Goal: Transaction & Acquisition: Purchase product/service

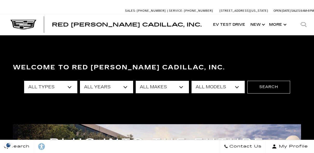
scroll to position [26, 0]
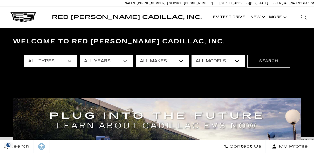
click at [58, 65] on select "All Types New Used Certified Used Demo" at bounding box center [50, 61] width 53 height 12
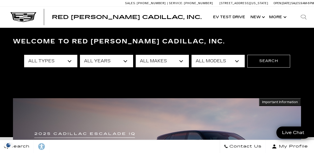
scroll to position [0, 0]
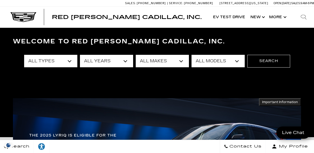
click at [65, 58] on select "All Types New Used Certified Used Demo" at bounding box center [50, 61] width 53 height 12
select select "Used"
click at [24, 55] on select "All Types New Used Certified Used Demo" at bounding box center [50, 61] width 53 height 12
click at [180, 61] on select "All Makes Audi BMW Cadillac Chevrolet Ford GMC Jeep Lexus Subaru Tesla Toyota" at bounding box center [162, 61] width 53 height 12
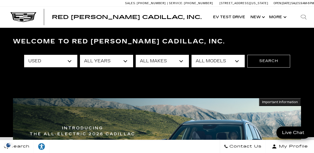
click at [204, 58] on select "All Models [US_STATE] Corvette Grand Sport Crosstrek Crown Signia CT5 Equinox E…" at bounding box center [217, 61] width 53 height 12
click at [162, 55] on select "All Makes Audi BMW Cadillac Chevrolet Ford GMC Jeep Lexus Subaru Tesla Toyota" at bounding box center [162, 61] width 53 height 12
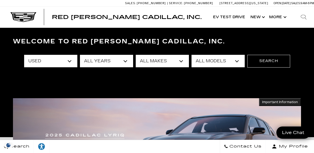
click at [184, 44] on h3 "Welcome to Red [PERSON_NAME] Cadillac, Inc." at bounding box center [157, 41] width 288 height 10
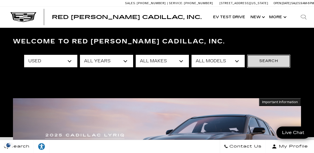
click at [275, 65] on button "Search" at bounding box center [268, 61] width 43 height 12
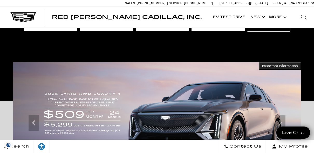
scroll to position [78, 0]
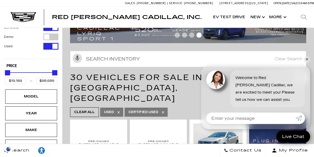
scroll to position [52, 0]
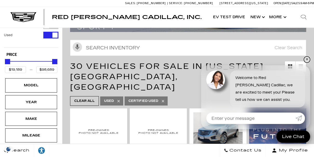
click at [306, 59] on link "✕" at bounding box center [306, 59] width 6 height 6
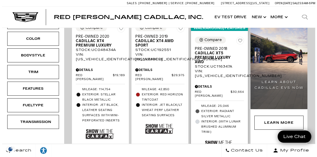
scroll to position [155, 0]
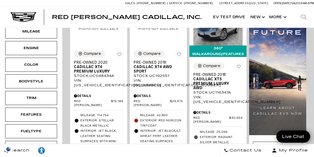
drag, startPoint x: 33, startPoint y: 136, endPoint x: 35, endPoint y: 130, distance: 5.8
click at [33, 140] on div "Transmission" at bounding box center [31, 147] width 52 height 14
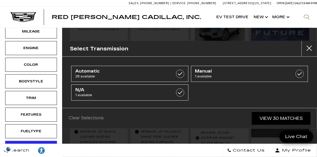
click at [27, 145] on div "Transmission" at bounding box center [31, 148] width 26 height 6
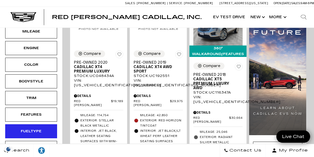
click at [23, 124] on div "Fueltype" at bounding box center [31, 131] width 52 height 14
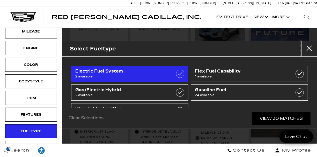
scroll to position [20, 0]
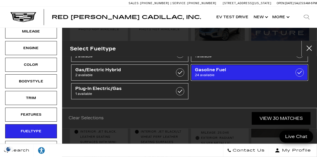
click at [277, 68] on span "Gasoline Fuel" at bounding box center [241, 69] width 93 height 5
checkbox input "true"
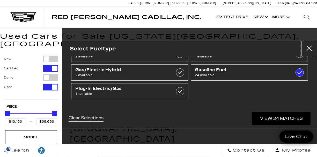
click at [309, 44] on button "Close" at bounding box center [310, 49] width 16 height 16
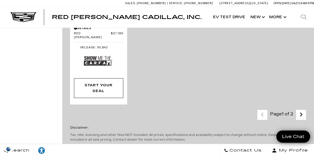
scroll to position [1314, 0]
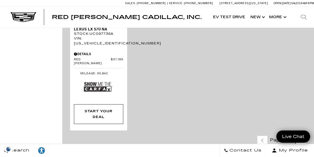
click at [302, 136] on icon "next page" at bounding box center [300, 140] width 3 height 8
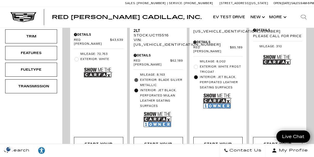
scroll to position [207, 0]
